Goal: Task Accomplishment & Management: Complete application form

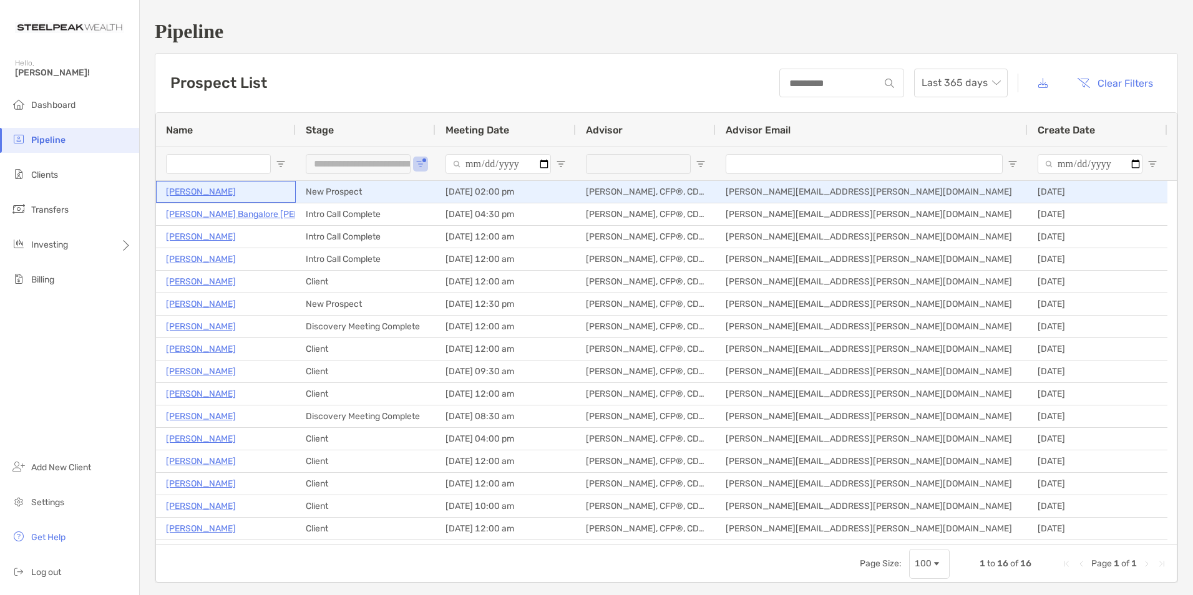
click at [195, 189] on p "[PERSON_NAME]" at bounding box center [201, 192] width 70 height 16
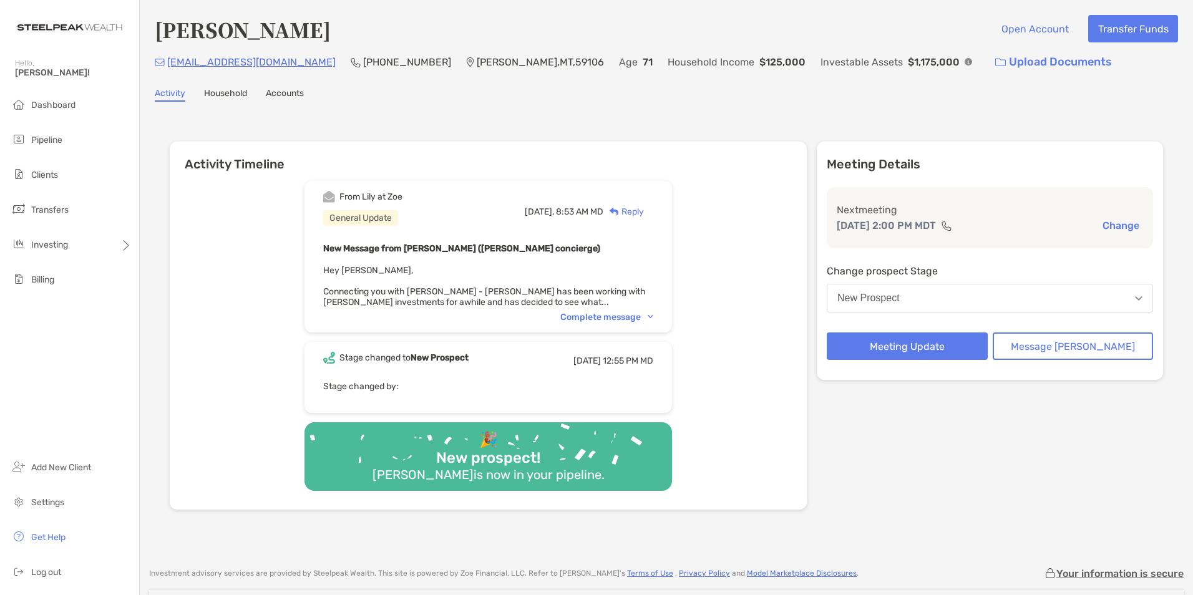
click at [600, 318] on div "Complete message" at bounding box center [606, 317] width 93 height 11
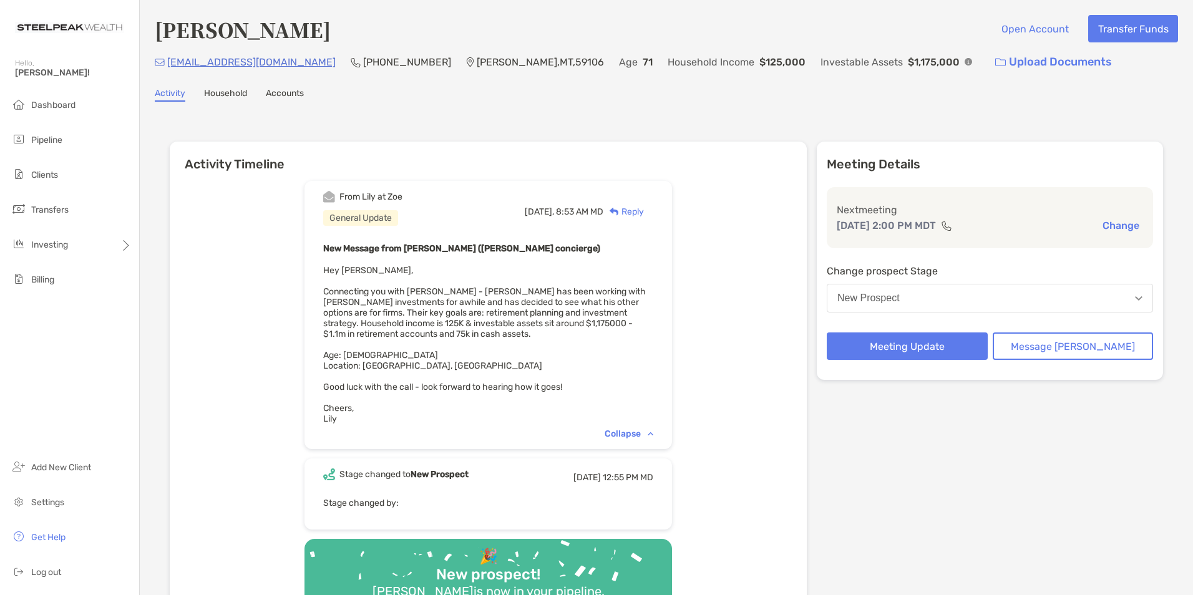
click at [965, 482] on div "Meeting Details Next meeting Aug 13, 2:00 PM MDT Change Change prospect Stage N…" at bounding box center [990, 384] width 346 height 485
click at [1052, 344] on button "Message [PERSON_NAME]" at bounding box center [1073, 346] width 161 height 27
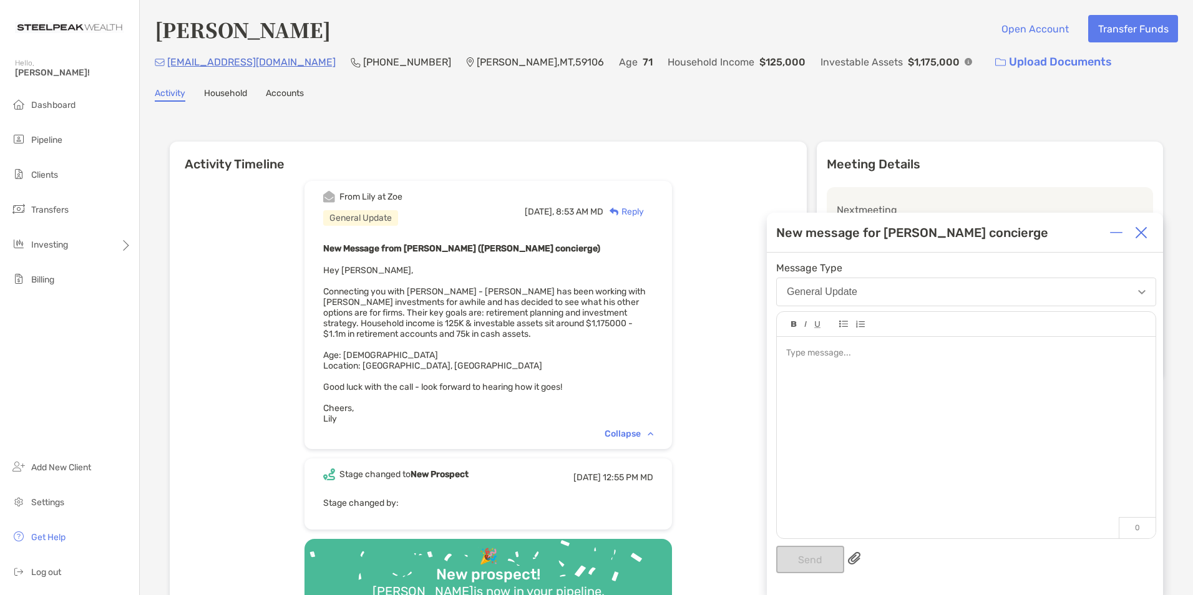
click at [1134, 237] on div at bounding box center [1141, 232] width 25 height 25
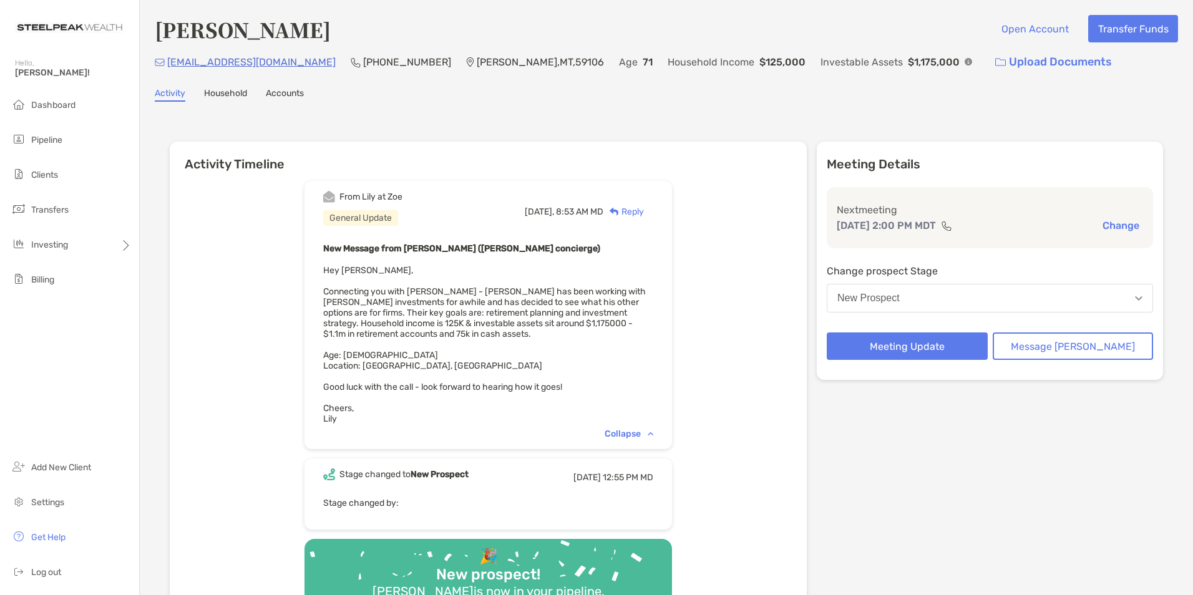
click at [937, 303] on button "New Prospect" at bounding box center [990, 298] width 326 height 29
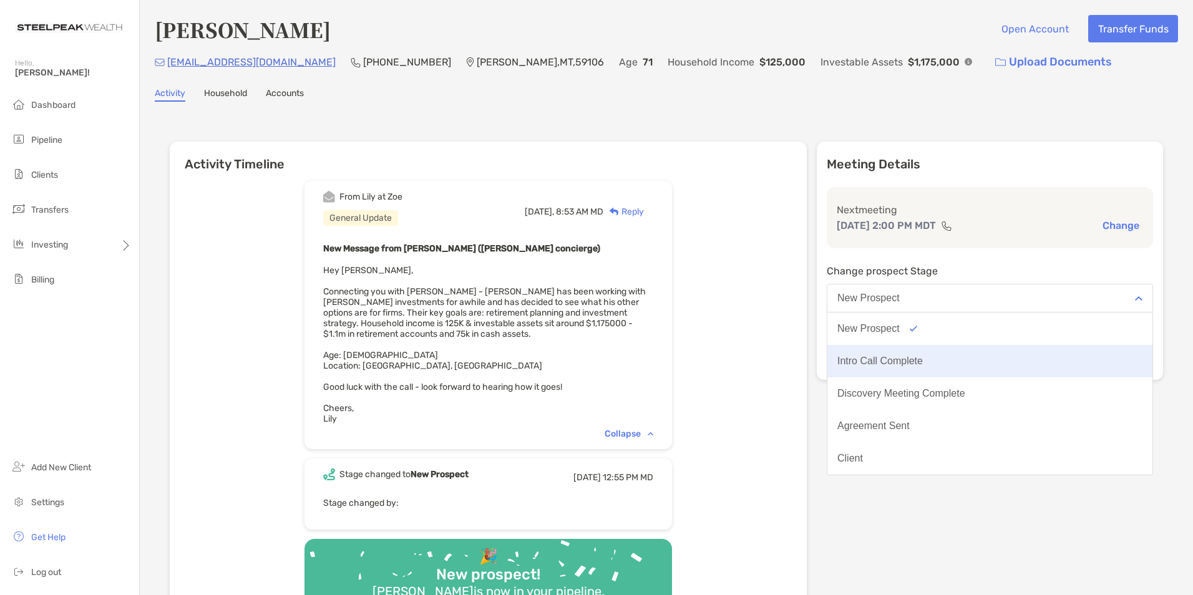
click at [923, 356] on div "Intro Call Complete" at bounding box center [879, 361] width 85 height 11
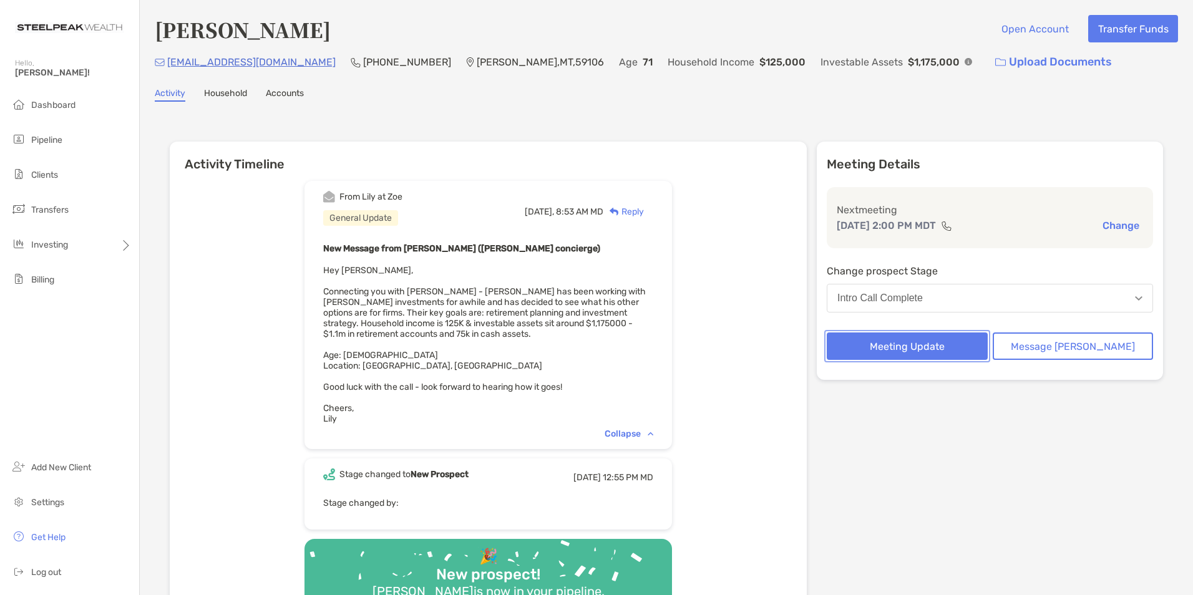
click at [926, 350] on button "Meeting Update" at bounding box center [907, 346] width 161 height 27
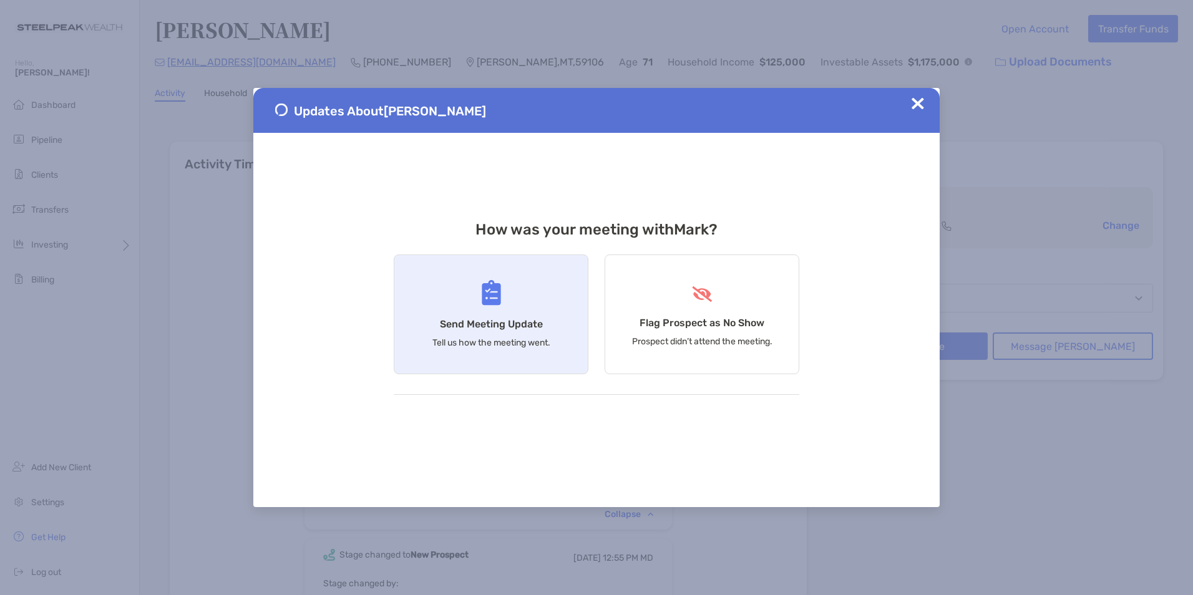
click at [487, 298] on img at bounding box center [491, 293] width 19 height 26
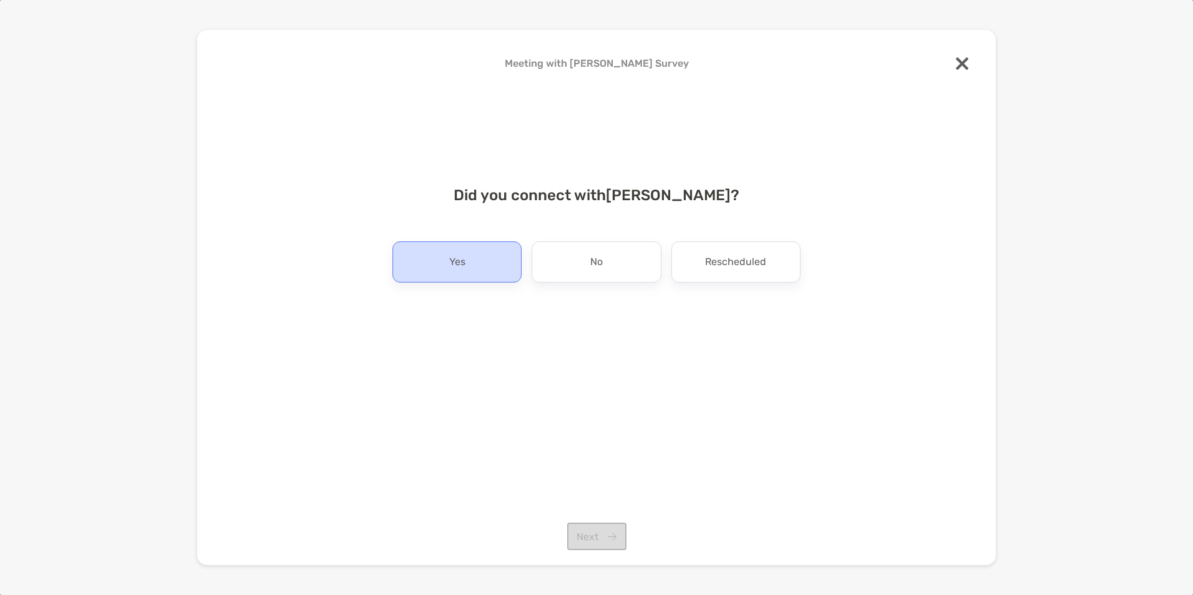
click at [434, 278] on div "Yes" at bounding box center [456, 261] width 129 height 41
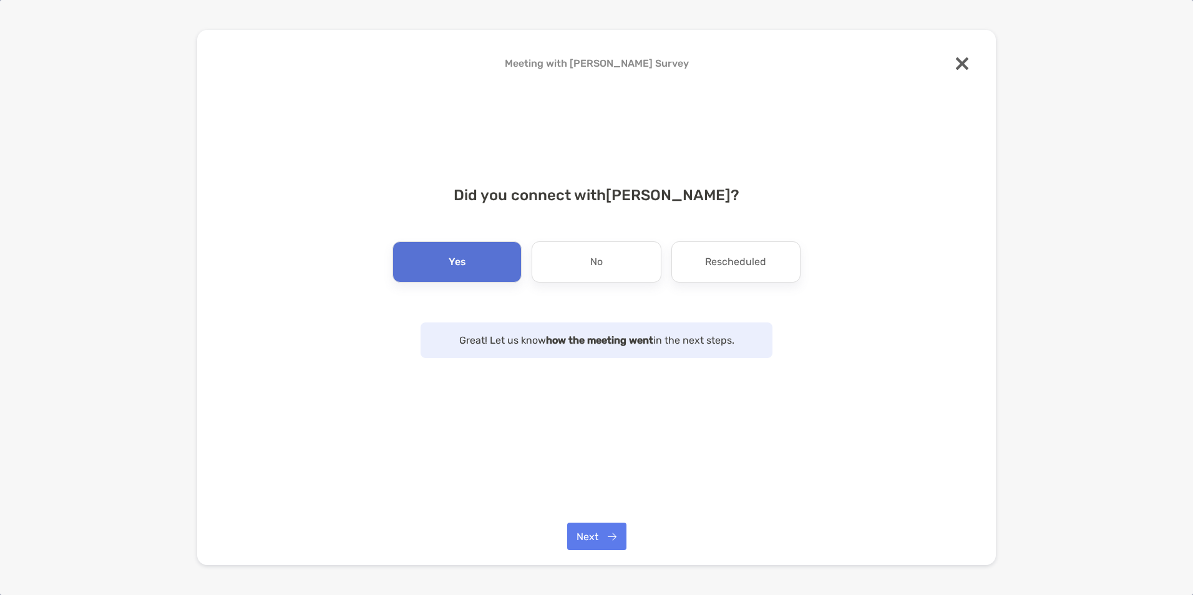
drag, startPoint x: 599, startPoint y: 520, endPoint x: 600, endPoint y: 527, distance: 6.9
click at [599, 524] on div "Meeting with Mark Christianson Survey Did you connect with Mark Christianson ? …" at bounding box center [596, 298] width 799 height 536
drag, startPoint x: 600, startPoint y: 527, endPoint x: 601, endPoint y: 537, distance: 10.1
click at [601, 537] on button "Next" at bounding box center [596, 536] width 59 height 27
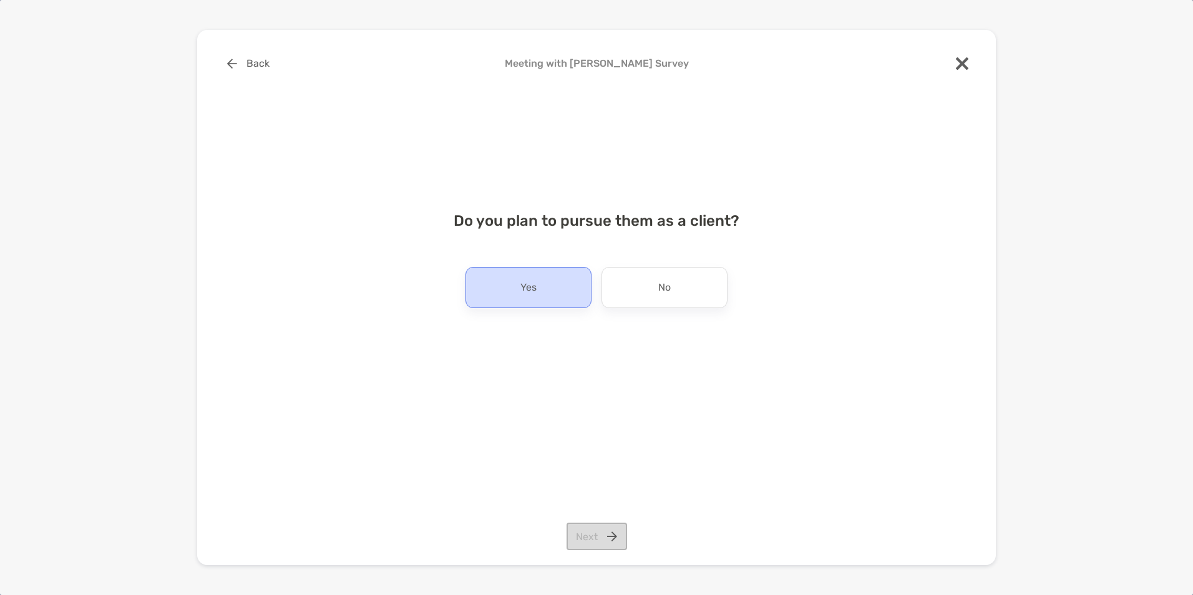
click at [524, 289] on p "Yes" at bounding box center [528, 288] width 16 height 20
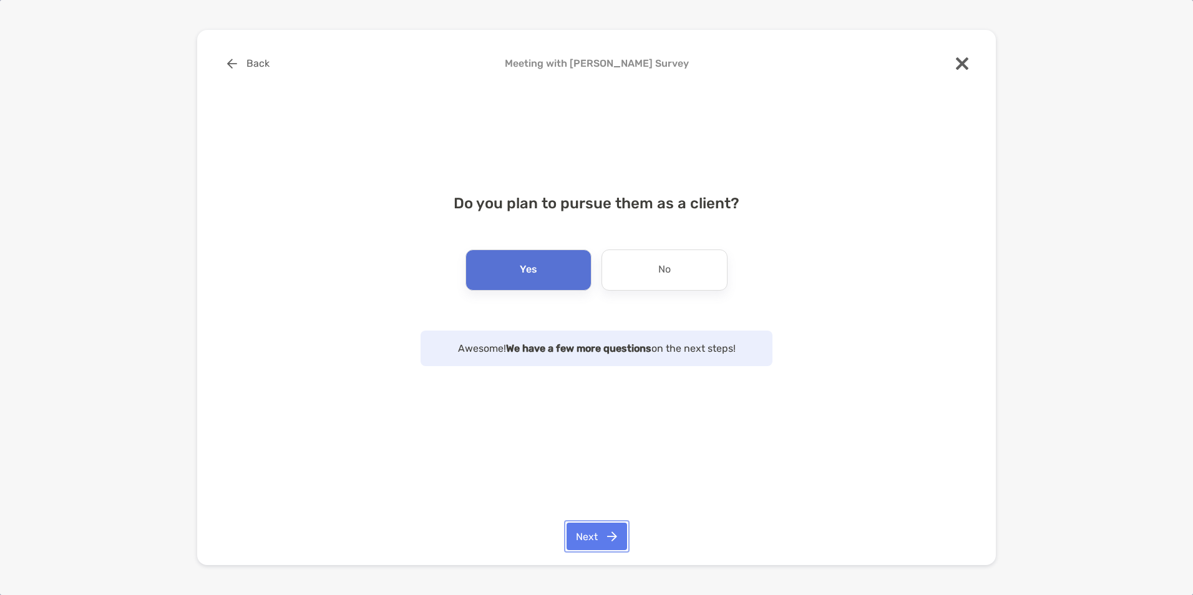
click at [596, 530] on button "Next" at bounding box center [597, 536] width 61 height 27
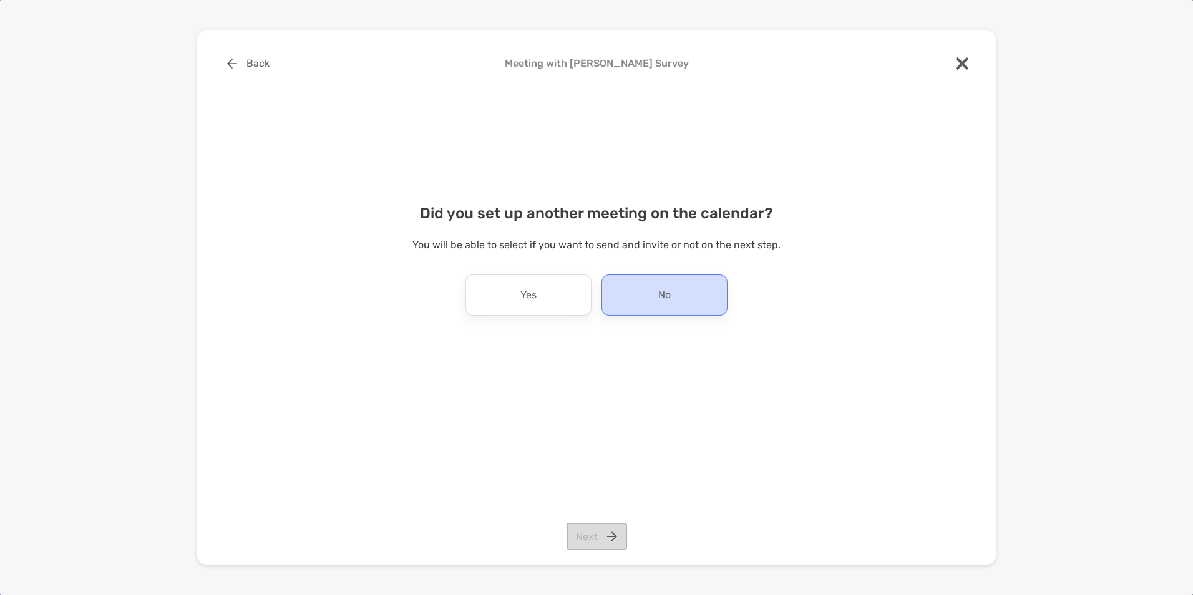
click at [630, 282] on div "No" at bounding box center [664, 295] width 126 height 41
click at [587, 542] on button "Next" at bounding box center [597, 536] width 61 height 27
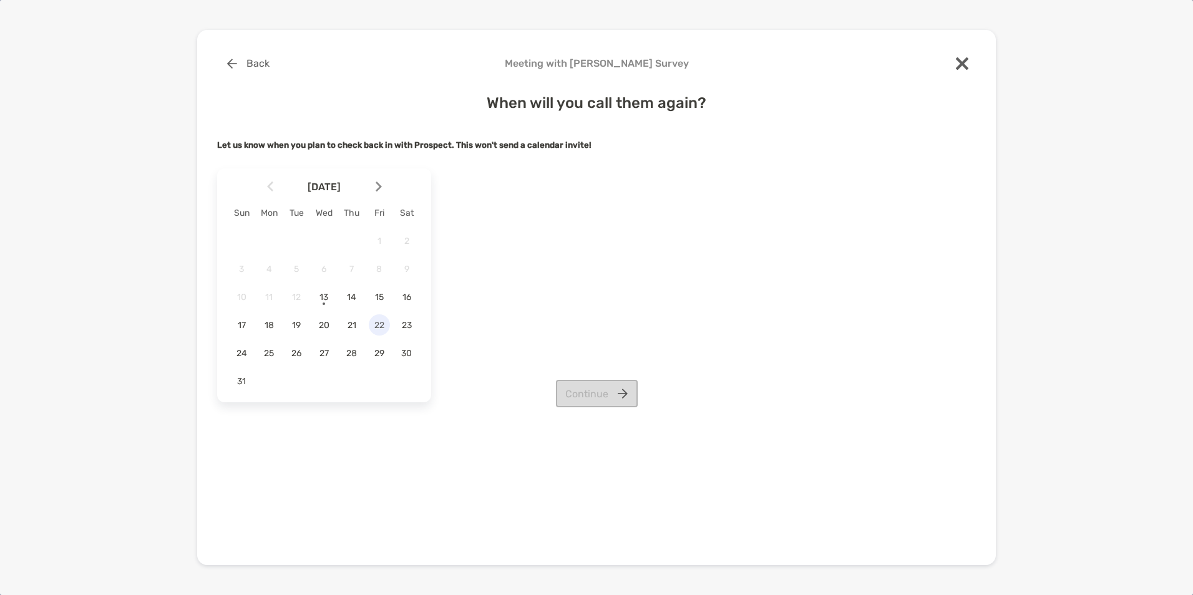
click at [379, 326] on span "22" at bounding box center [379, 325] width 21 height 11
click at [609, 396] on button "Continue" at bounding box center [597, 393] width 82 height 27
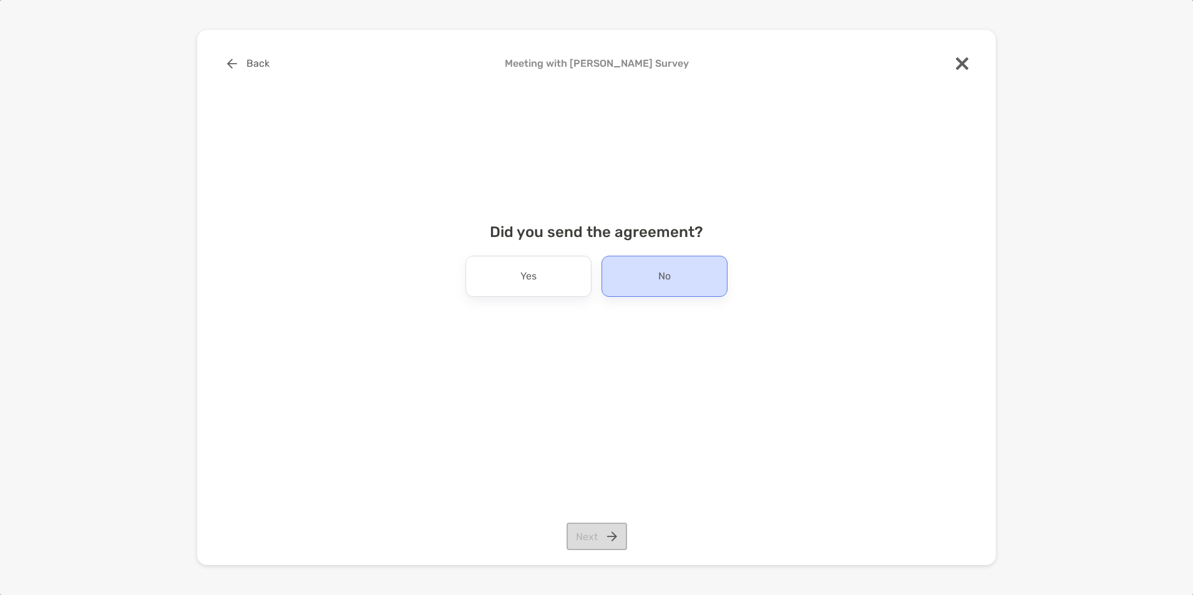
click at [680, 275] on div "No" at bounding box center [664, 276] width 126 height 41
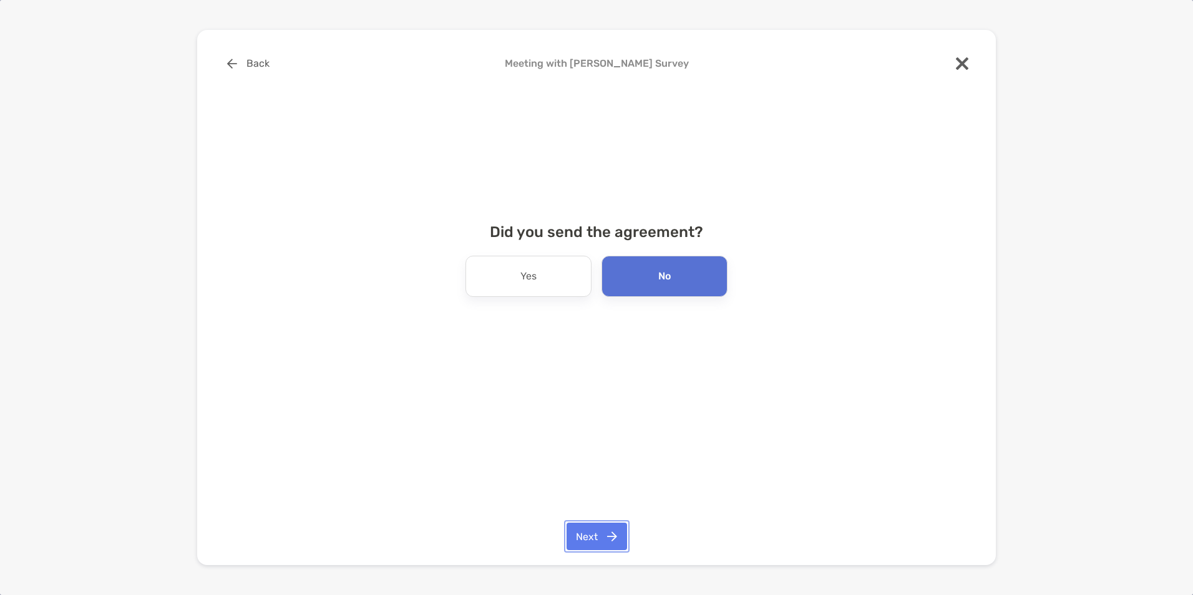
click at [575, 538] on button "Next" at bounding box center [597, 536] width 61 height 27
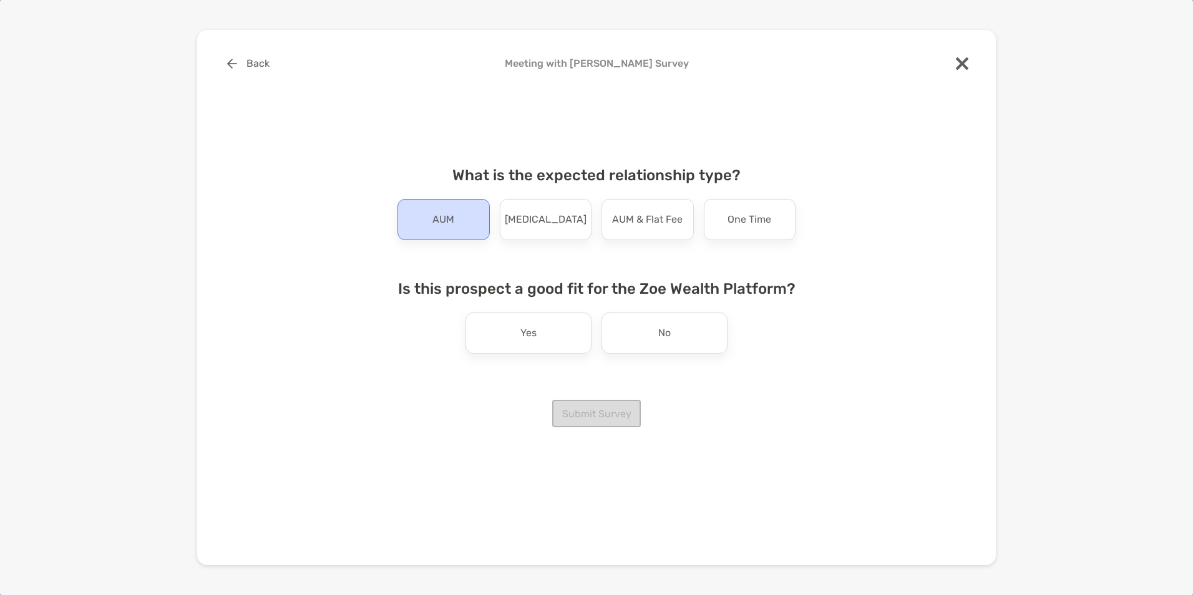
click at [421, 230] on div "AUM" at bounding box center [443, 219] width 92 height 41
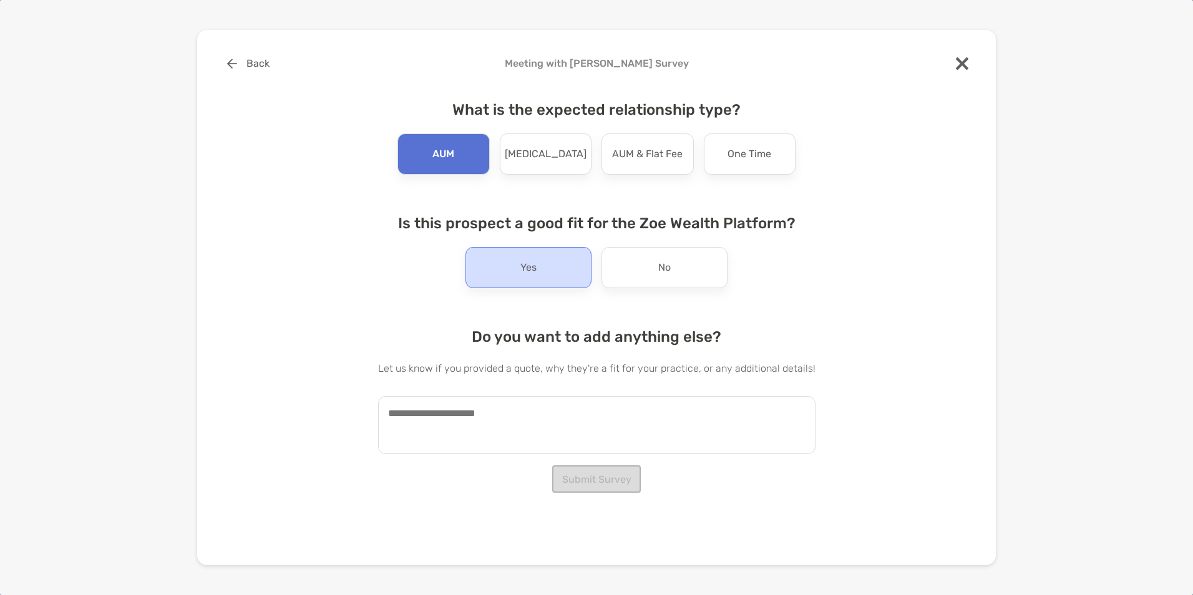
click at [506, 277] on div "Yes" at bounding box center [528, 267] width 126 height 41
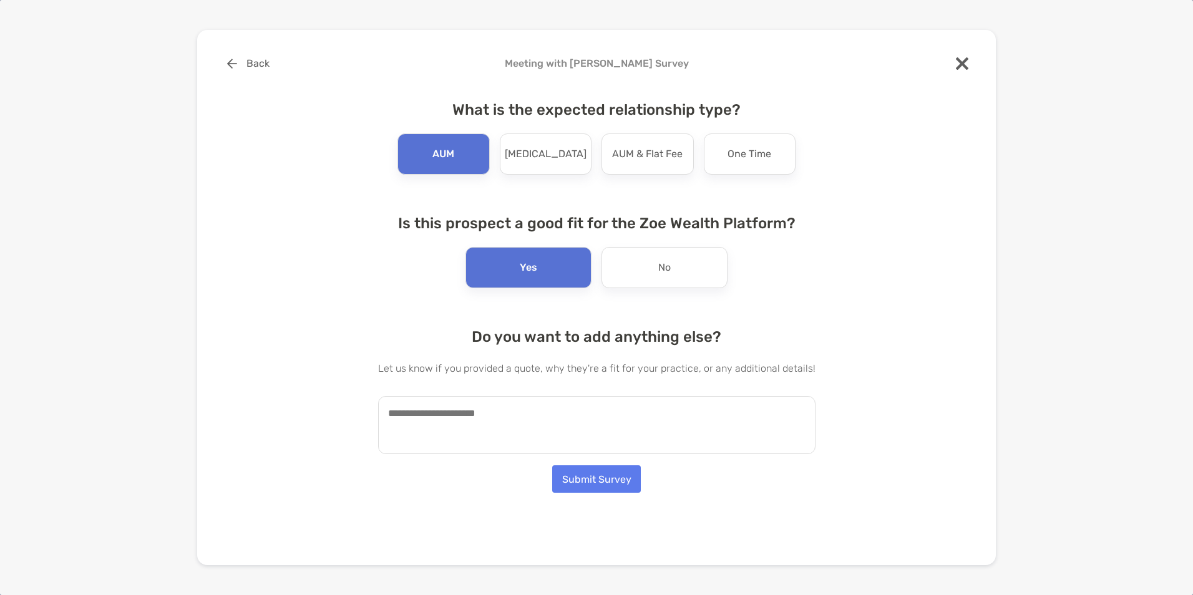
click at [550, 432] on textarea at bounding box center [596, 425] width 437 height 58
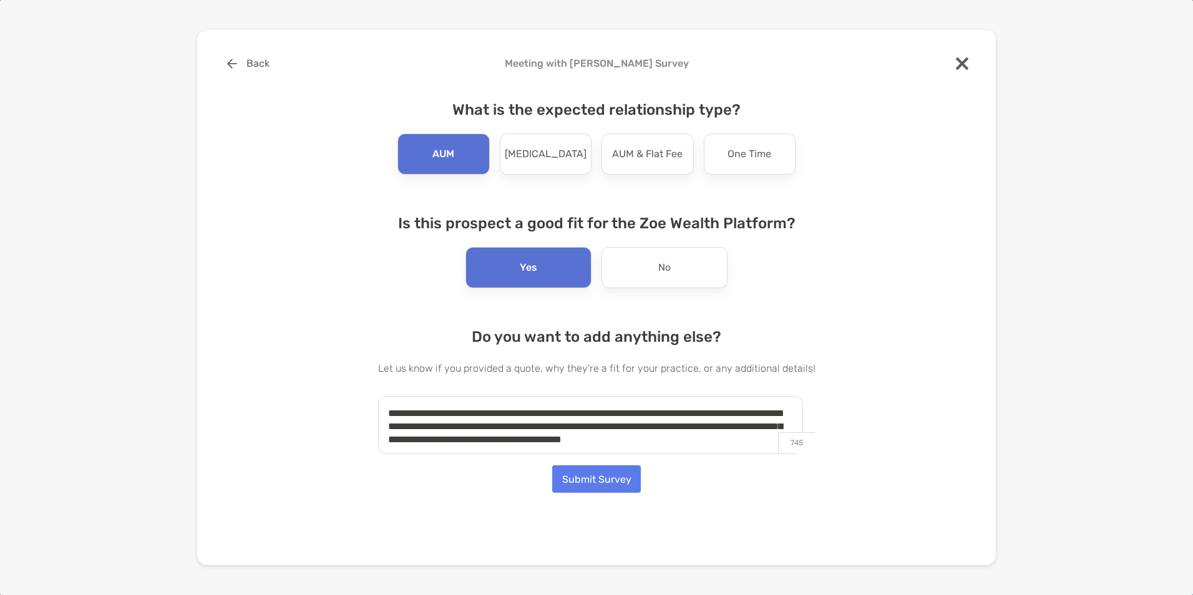
scroll to position [6, 0]
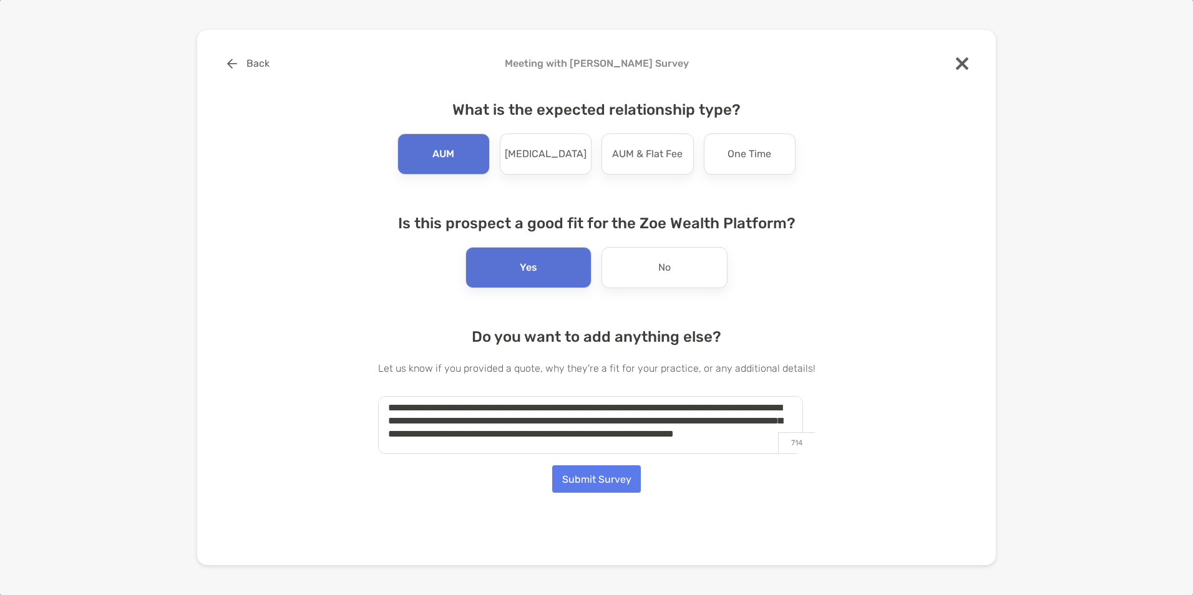
type textarea "**********"
click at [615, 480] on button "Submit Survey" at bounding box center [596, 478] width 89 height 27
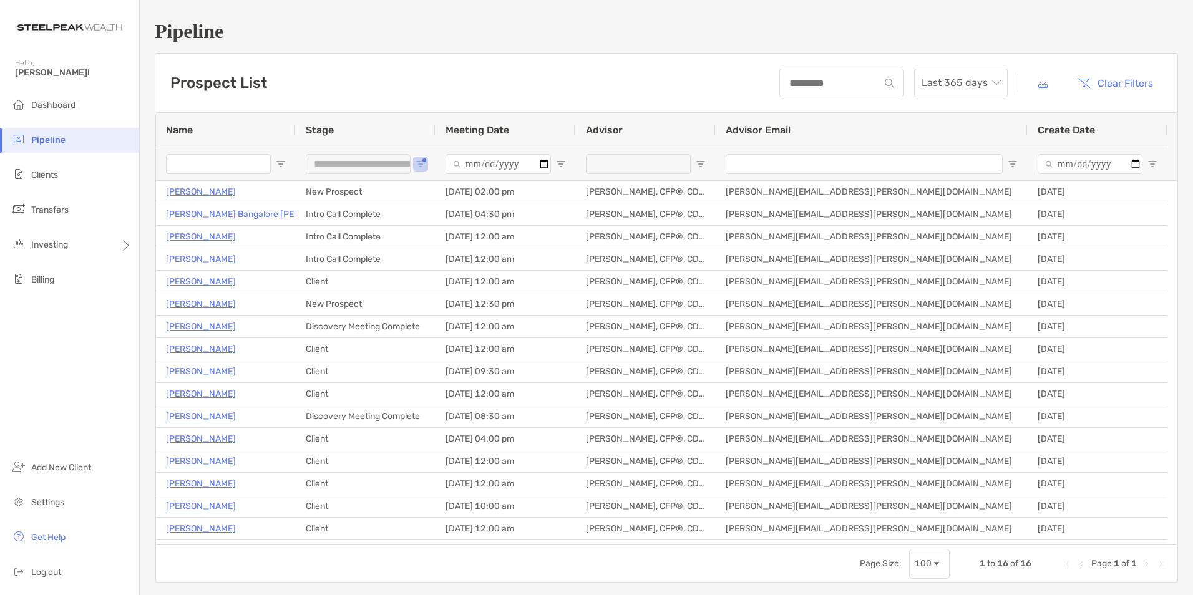
click at [82, 351] on div "Dashboard Pipeline Clients Transfers Investing Billing Add New Client Settings …" at bounding box center [69, 344] width 139 height 502
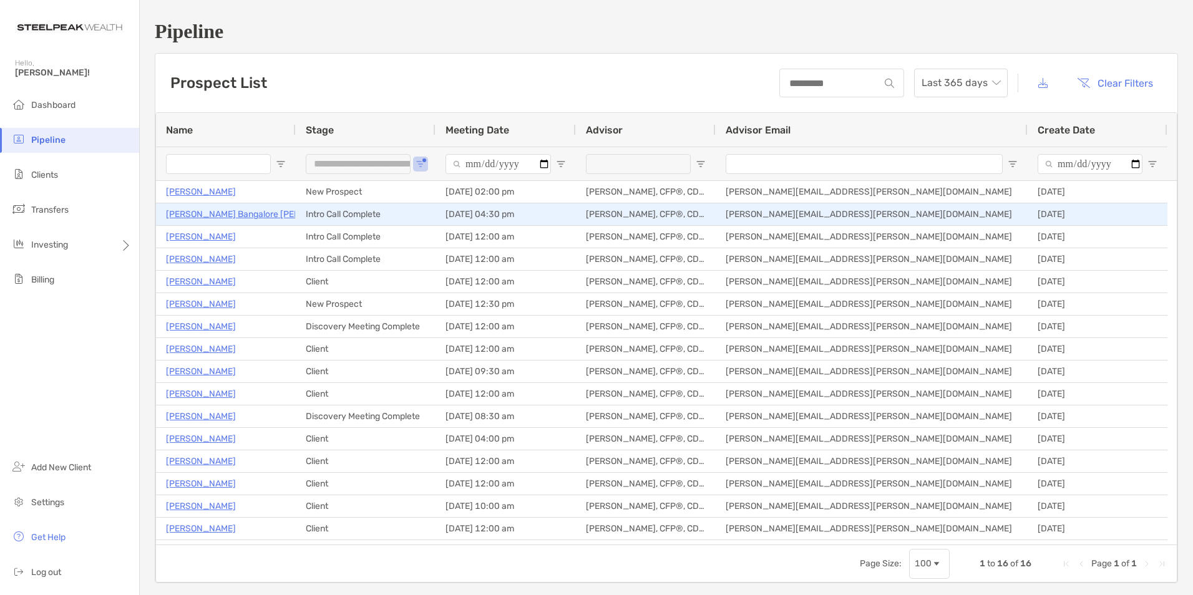
click at [212, 216] on p "Abhilash Bangalore Nagaraj" at bounding box center [258, 215] width 184 height 16
